Goal: Transaction & Acquisition: Purchase product/service

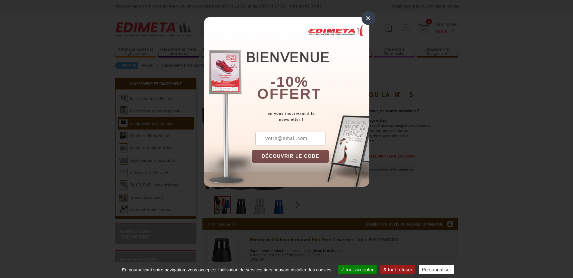
click at [276, 161] on button "DÉCOUVRIR LE CODE" at bounding box center [290, 156] width 77 height 13
click at [366, 17] on div "×" at bounding box center [369, 18] width 14 height 14
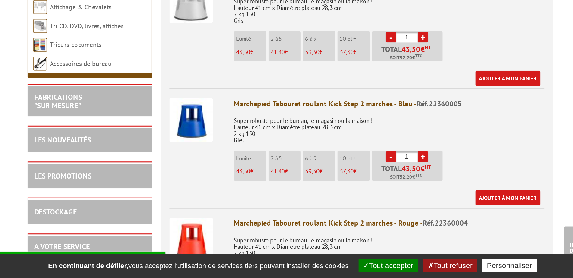
scroll to position [233, 0]
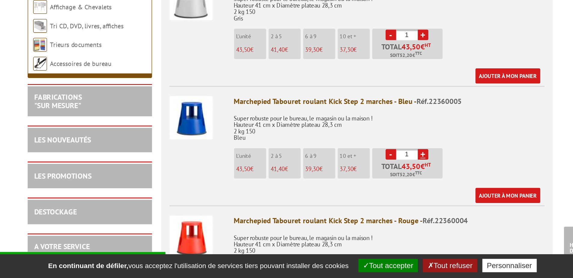
click at [371, 193] on link "+" at bounding box center [373, 196] width 7 height 7
click at [374, 193] on link "+" at bounding box center [373, 196] width 7 height 7
type input "3"
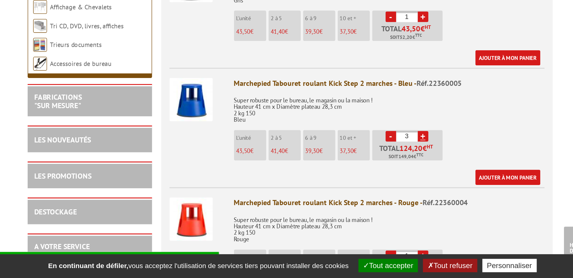
scroll to position [279, 0]
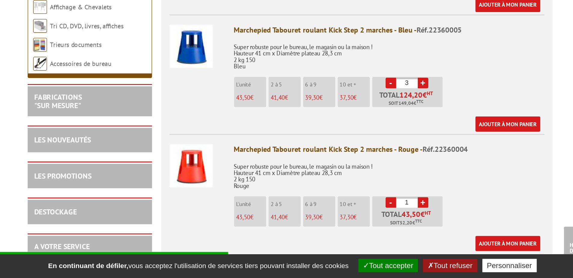
click at [400, 272] on button "Tout refuser" at bounding box center [390, 269] width 35 height 9
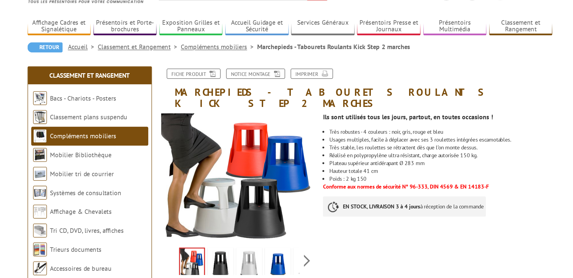
scroll to position [34, 0]
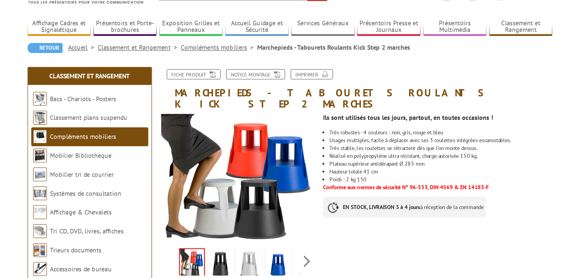
click at [279, 164] on img at bounding box center [278, 172] width 14 height 19
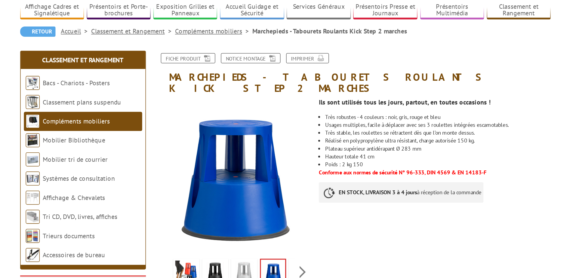
scroll to position [31, 0]
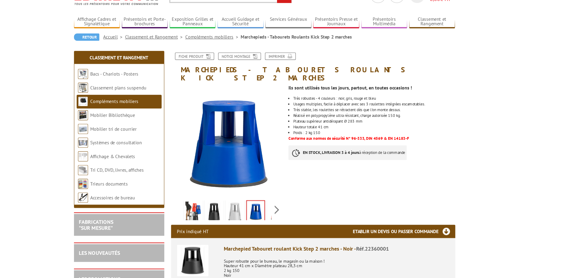
click at [300, 183] on div "Previous Next" at bounding box center [252, 189] width 101 height 21
click at [206, 186] on div "Previous Next" at bounding box center [252, 189] width 101 height 21
click at [213, 184] on li at bounding box center [222, 189] width 19 height 19
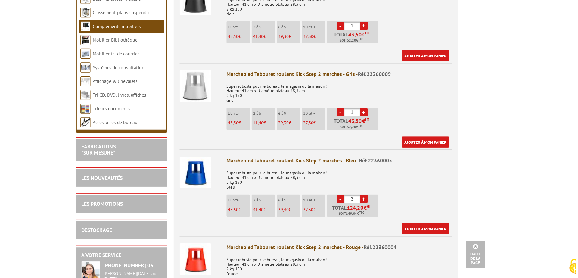
scroll to position [230, 0]
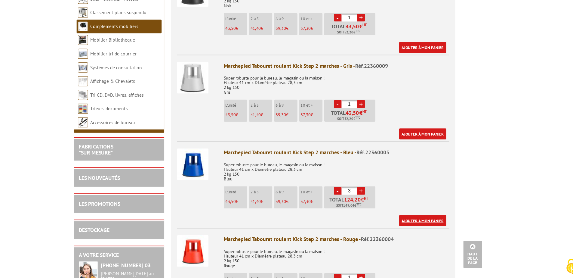
click at [433, 223] on link "Ajouter à mon panier" at bounding box center [429, 226] width 42 height 10
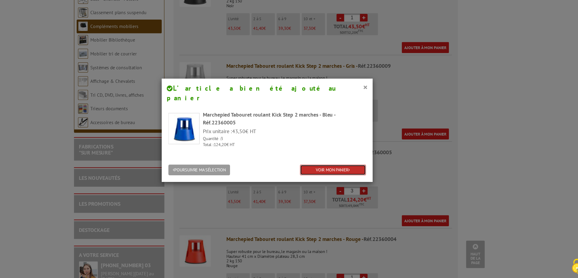
click at [356, 176] on link "VOIR MON PANIER" at bounding box center [347, 181] width 59 height 10
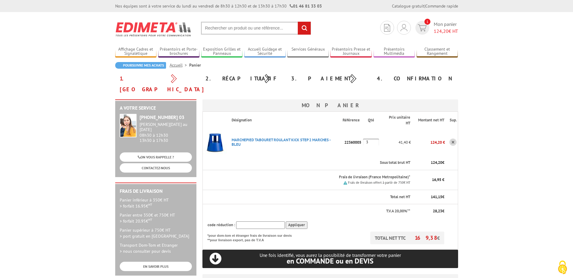
click at [247, 208] on p "T.V.A 20,00%**" at bounding box center [309, 211] width 203 height 6
click at [425, 30] on img at bounding box center [422, 27] width 9 height 7
click at [441, 27] on span "Mon panier 124,20 € HT" at bounding box center [446, 28] width 24 height 14
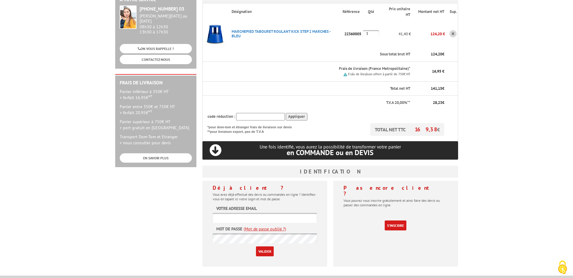
scroll to position [112, 0]
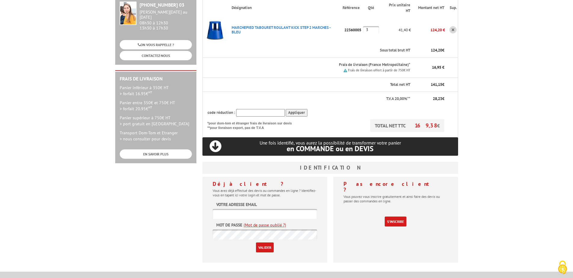
click at [397, 216] on link "S'inscrire" at bounding box center [396, 221] width 22 height 10
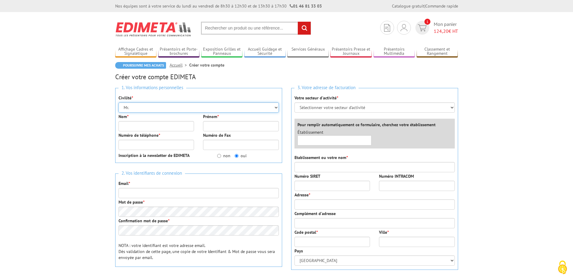
click at [165, 110] on select "Mr. Mme. Mlle." at bounding box center [199, 107] width 160 height 10
click at [150, 112] on select "Mr. Mme. Mlle." at bounding box center [199, 107] width 160 height 10
click at [135, 127] on input "Nom *" at bounding box center [157, 126] width 76 height 10
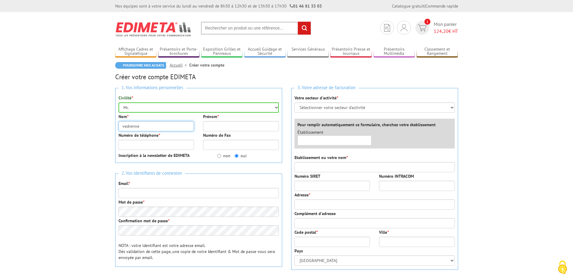
type input "vedrenne"
click at [220, 128] on input "Prénom *" at bounding box center [241, 126] width 76 height 10
type input "[PERSON_NAME]"
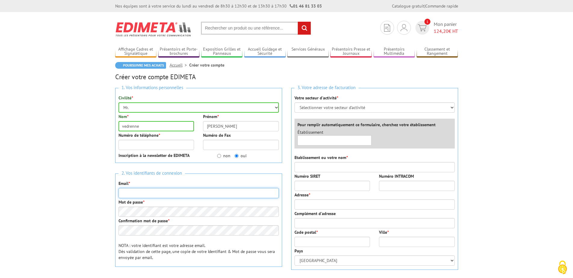
type input "[PERSON_NAME][EMAIL_ADDRESS][DOMAIN_NAME]"
type input "PHARMACIE DE LOMAGNE"
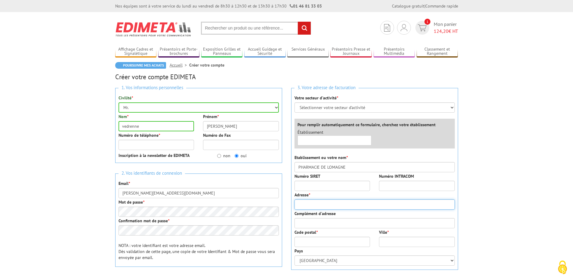
type input "[STREET_ADDRESS]"
type input "82500"
type input "Beaumont-de-Lomagne"
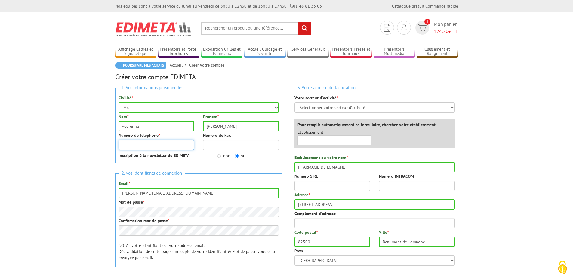
click at [140, 149] on input "Numéro de téléphone *" at bounding box center [157, 145] width 76 height 10
type input "0615201929"
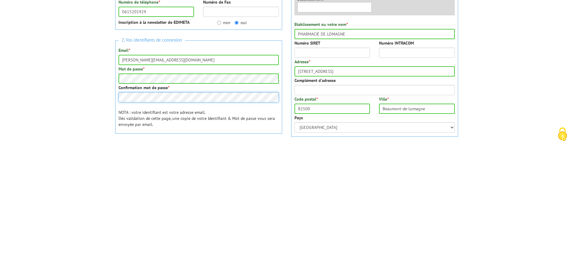
scroll to position [17, 0]
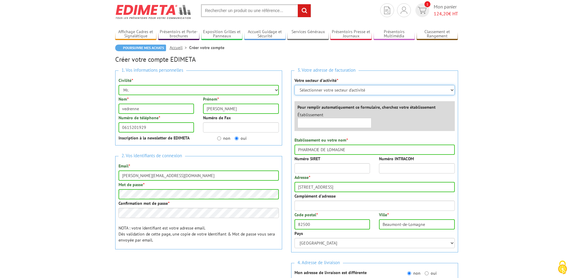
click at [312, 92] on select "Sélectionner votre secteur d'activité Administrations et collectivités Magasins…" at bounding box center [375, 90] width 160 height 10
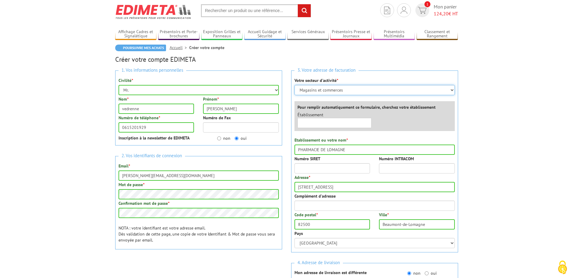
click at [295, 85] on select "Sélectionner votre secteur d'activité Administrations et collectivités Magasins…" at bounding box center [375, 90] width 160 height 10
click at [307, 91] on select "Sélectionner votre secteur d'activité Administrations et collectivités Magasins…" at bounding box center [375, 90] width 160 height 10
select select "878"
click at [295, 85] on select "Sélectionner votre secteur d'activité Administrations et collectivités Magasins…" at bounding box center [375, 90] width 160 height 10
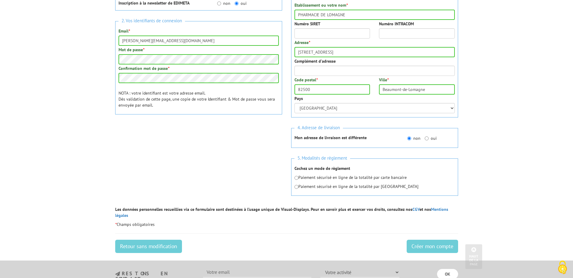
scroll to position [154, 0]
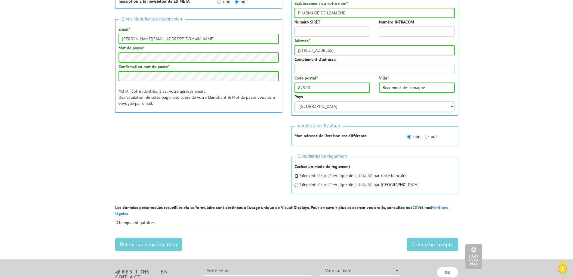
click at [296, 176] on input "radio" at bounding box center [297, 176] width 4 height 4
radio input "true"
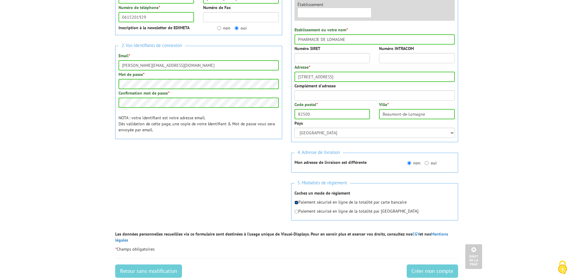
scroll to position [128, 0]
